Goal: Find specific page/section: Find specific page/section

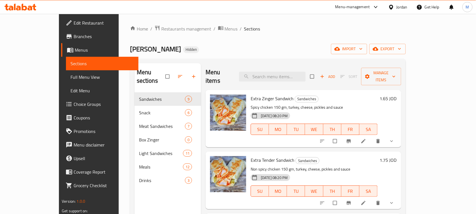
click at [403, 6] on div "Jordan" at bounding box center [402, 7] width 11 height 6
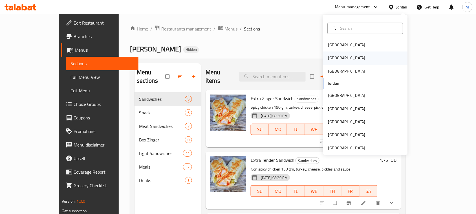
click at [330, 62] on div "[GEOGRAPHIC_DATA]" at bounding box center [347, 58] width 46 height 13
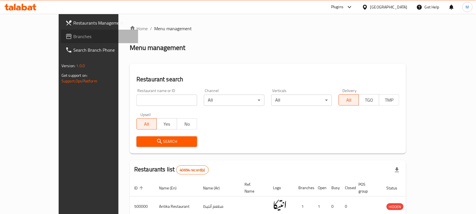
click at [73, 35] on span "Branches" at bounding box center [103, 36] width 60 height 7
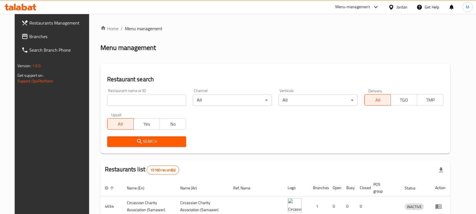
click at [401, 8] on div "Jordan" at bounding box center [402, 7] width 11 height 6
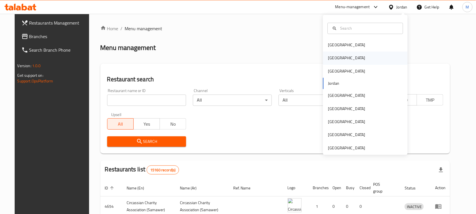
click at [337, 54] on div "[GEOGRAPHIC_DATA]" at bounding box center [347, 58] width 46 height 13
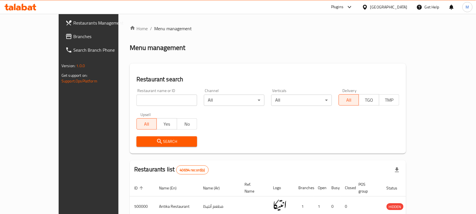
click at [73, 40] on span "Branches" at bounding box center [103, 36] width 60 height 7
